Goal: Find specific page/section: Find specific page/section

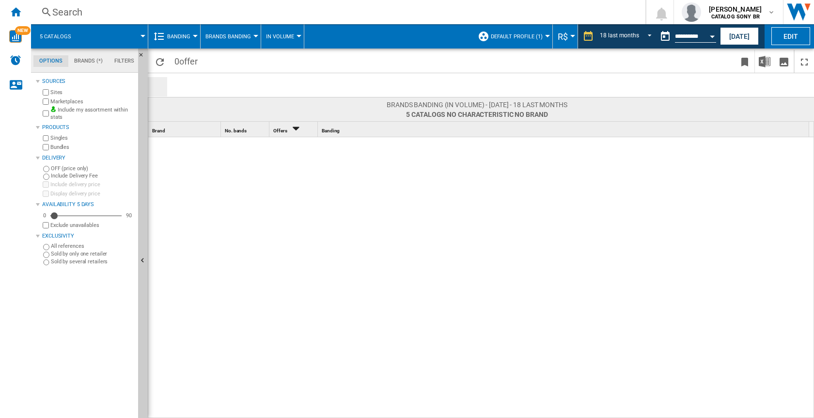
click at [534, 41] on button "Default profile (1)" at bounding box center [519, 36] width 57 height 24
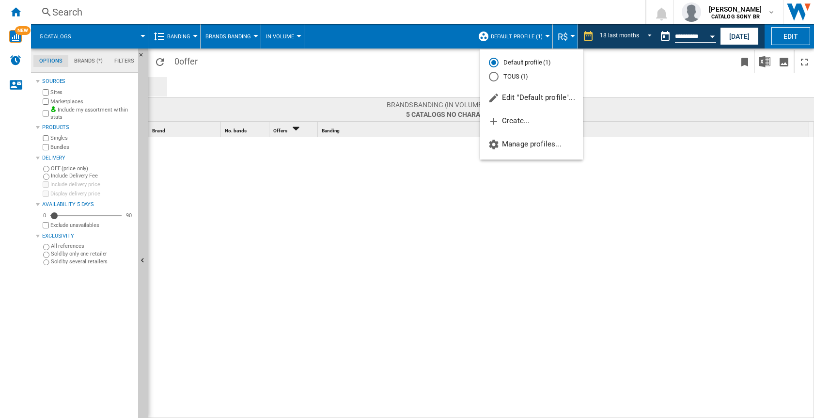
click at [83, 133] on md-backdrop at bounding box center [407, 209] width 814 height 418
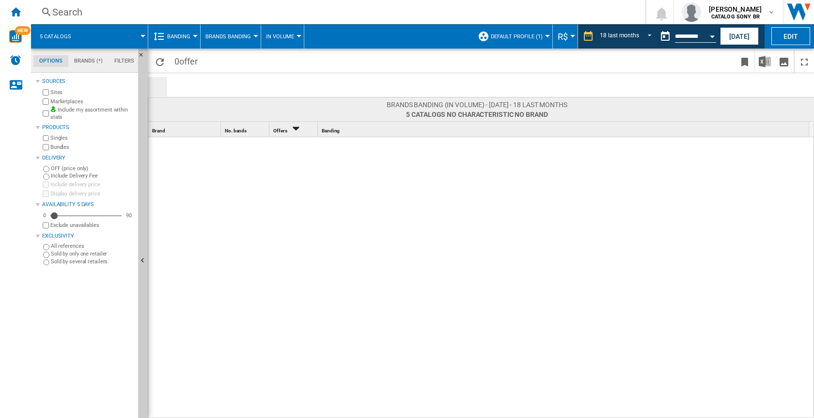
click at [67, 91] on label "Sites" at bounding box center [92, 92] width 84 height 7
click at [84, 62] on md-tab-item "Brands (*)" at bounding box center [88, 61] width 40 height 12
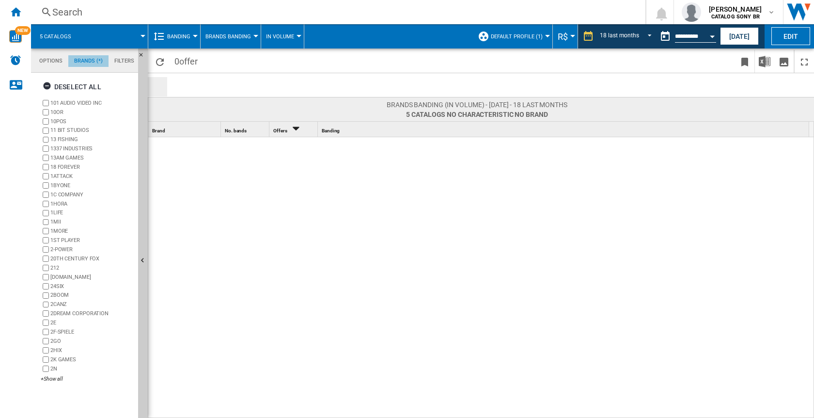
scroll to position [37, 0]
click at [122, 60] on md-tab-item "Filters" at bounding box center [124, 61] width 31 height 12
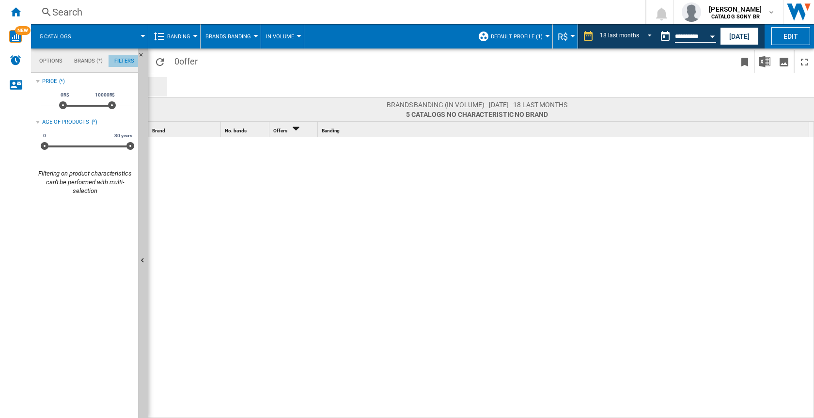
scroll to position [62, 0]
click at [18, 40] on img "WiseCard" at bounding box center [15, 36] width 13 height 13
click at [624, 37] on div "18 last months" at bounding box center [619, 36] width 39 height 7
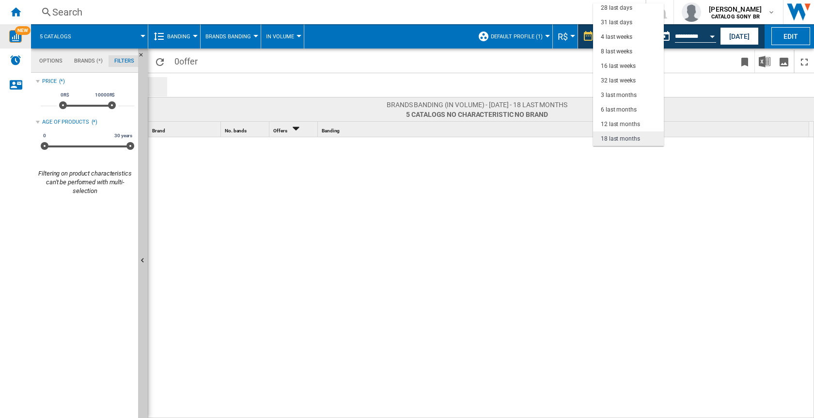
scroll to position [61, 0]
click at [681, 79] on md-backdrop at bounding box center [407, 209] width 814 height 418
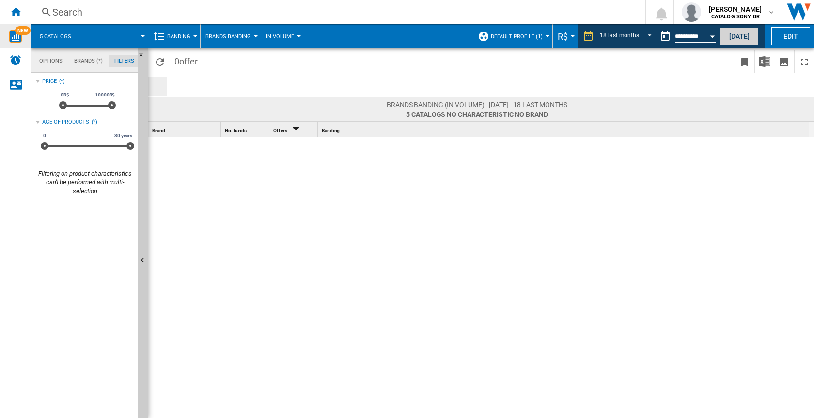
click at [742, 34] on button "[DATE]" at bounding box center [739, 36] width 39 height 18
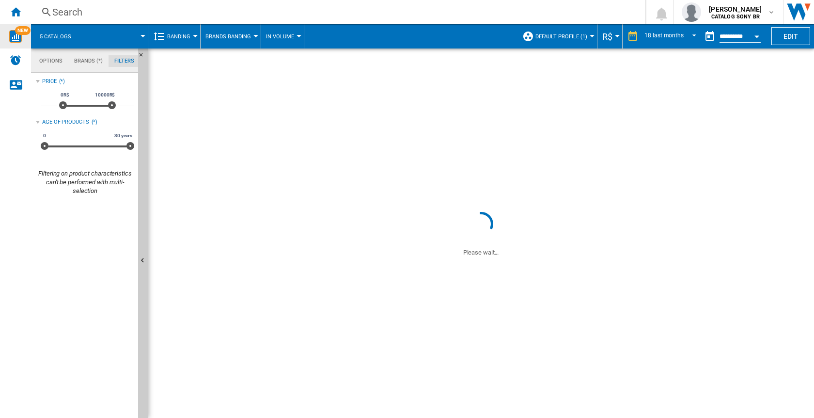
click at [105, 37] on span at bounding box center [114, 36] width 58 height 24
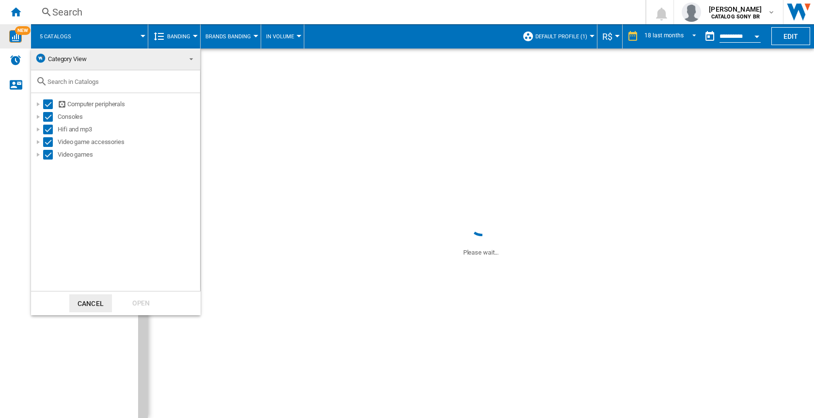
click at [105, 37] on md-backdrop at bounding box center [407, 209] width 814 height 418
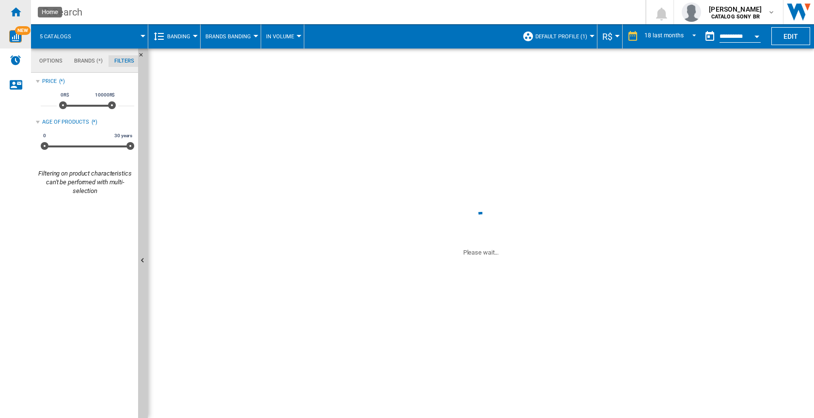
click at [16, 16] on ng-md-icon "Home" at bounding box center [16, 12] width 12 height 12
